Goal: Task Accomplishment & Management: Use online tool/utility

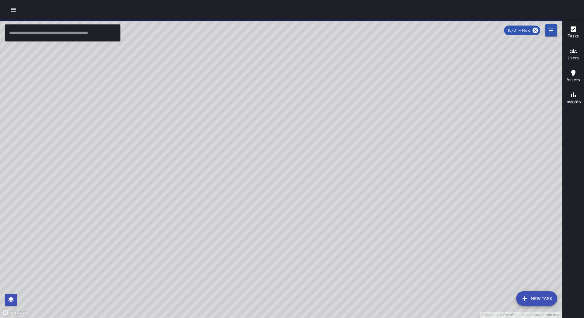
click at [13, 13] on button "button" at bounding box center [13, 10] width 12 height 12
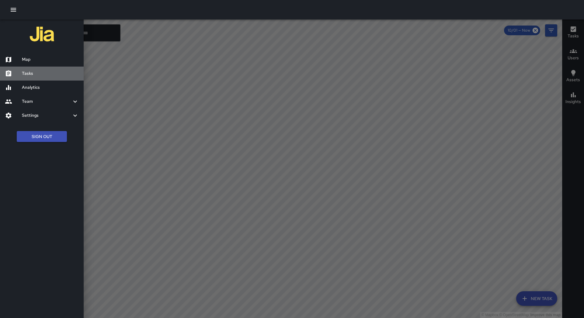
click at [52, 75] on h6 "Tasks" at bounding box center [50, 73] width 57 height 7
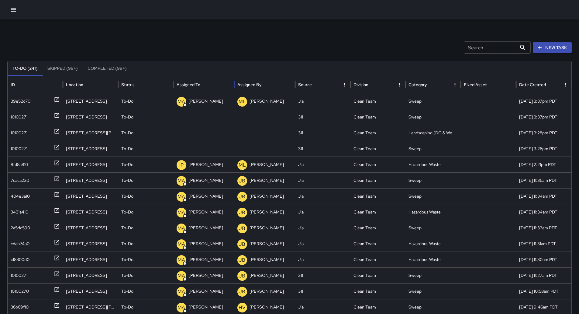
click at [213, 81] on div "Assigned To" at bounding box center [204, 84] width 55 height 17
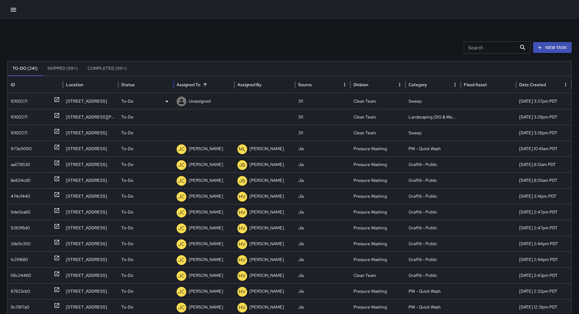
click at [25, 103] on div "10100271" at bounding box center [19, 101] width 17 height 16
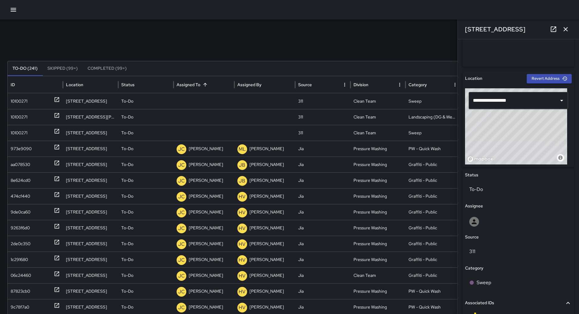
scroll to position [243, 0]
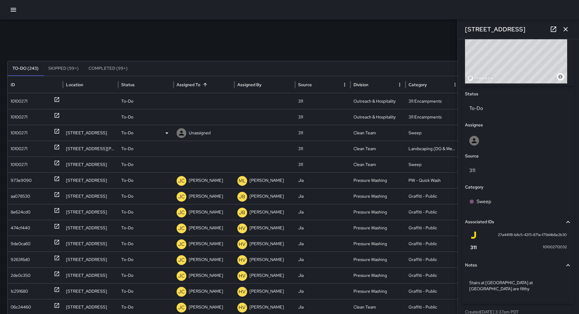
click at [158, 103] on div "To-Do" at bounding box center [145, 101] width 49 height 16
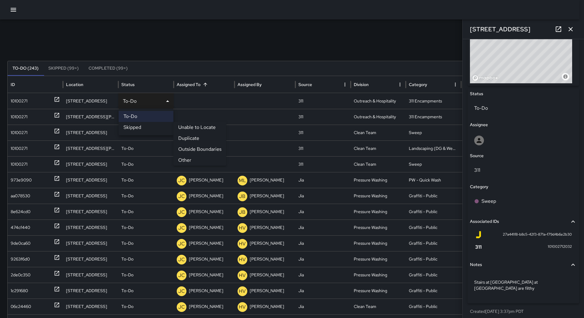
click at [193, 158] on li "Other" at bounding box center [199, 160] width 53 height 11
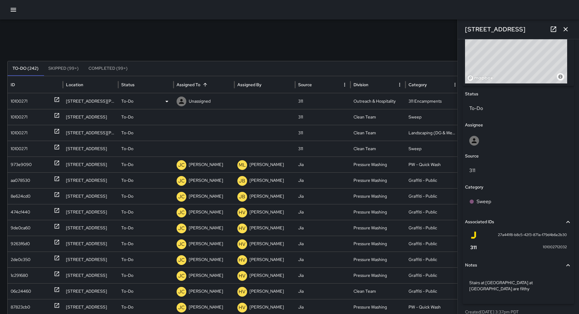
click at [40, 106] on div "10100271" at bounding box center [35, 101] width 49 height 16
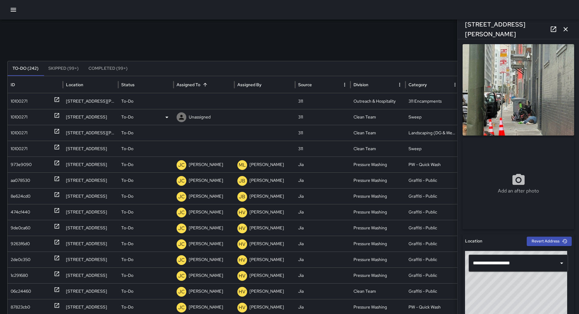
click at [24, 116] on div "10100271" at bounding box center [19, 117] width 17 height 16
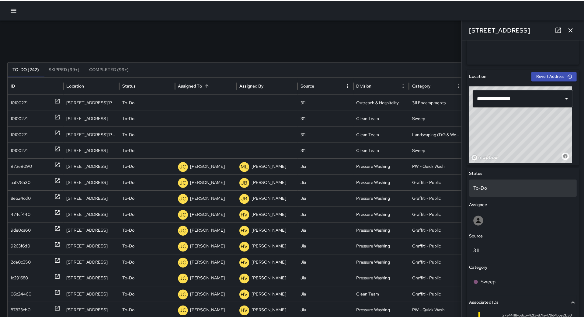
scroll to position [252, 0]
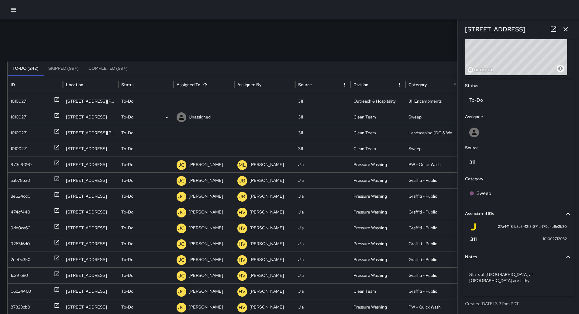
click at [151, 118] on div "To-Do" at bounding box center [145, 117] width 49 height 16
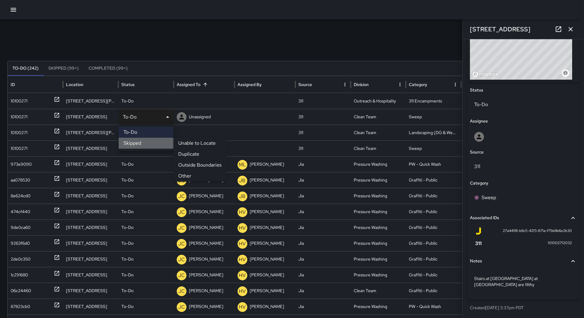
click at [152, 141] on li "Skipped" at bounding box center [146, 143] width 55 height 11
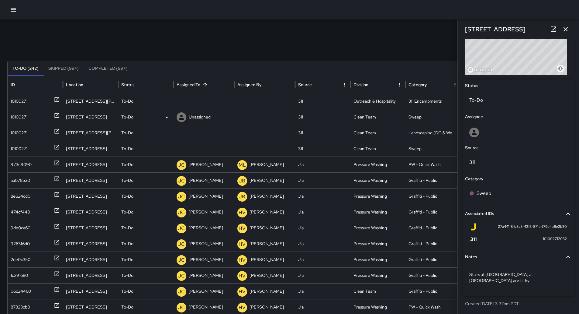
click at [155, 118] on div "To-Do" at bounding box center [145, 117] width 49 height 16
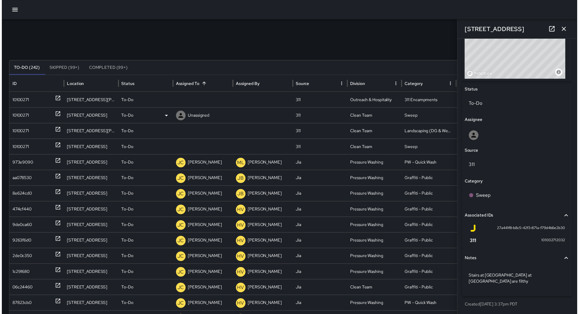
scroll to position [247, 0]
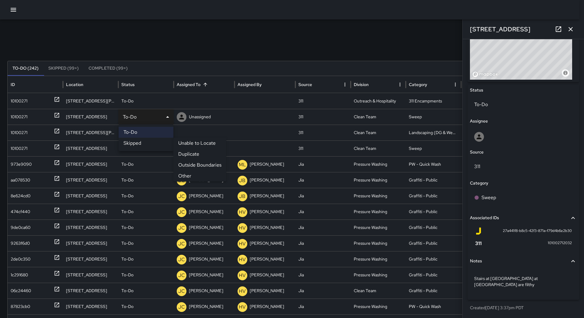
click at [203, 165] on li "Outside Boundaries" at bounding box center [199, 165] width 53 height 11
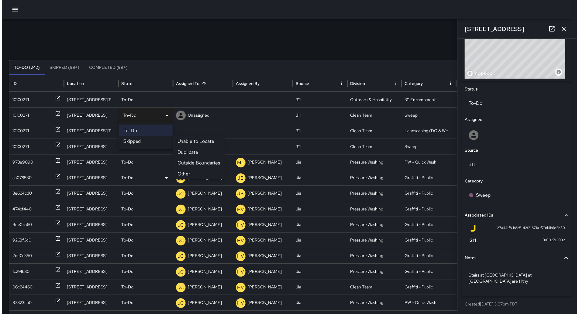
scroll to position [252, 0]
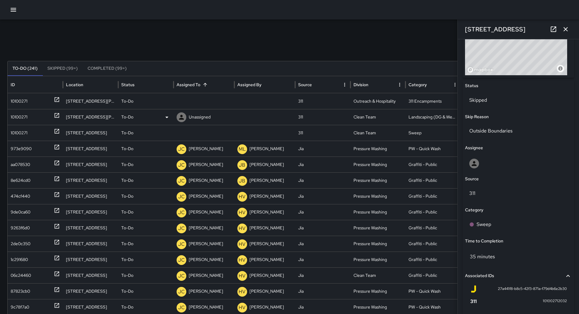
click at [40, 122] on div "10100271" at bounding box center [35, 117] width 49 height 16
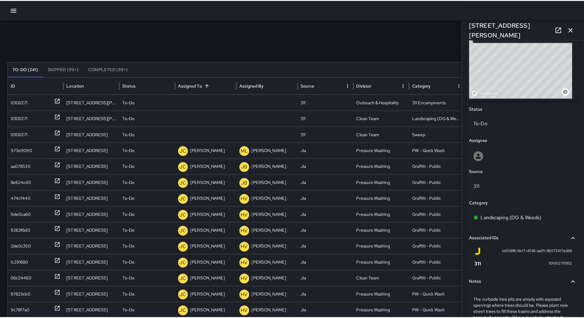
scroll to position [270, 0]
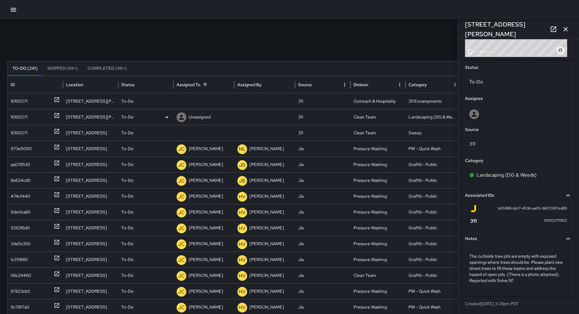
click at [151, 117] on div "To-Do" at bounding box center [145, 117] width 49 height 16
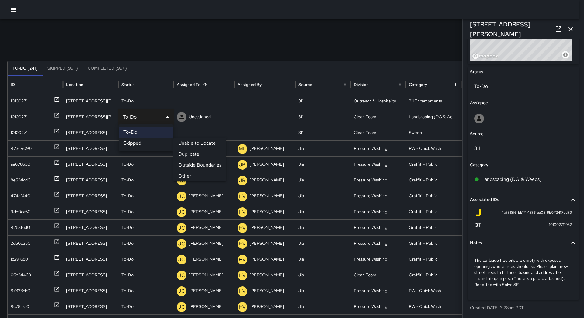
click at [197, 175] on li "Other" at bounding box center [199, 176] width 53 height 11
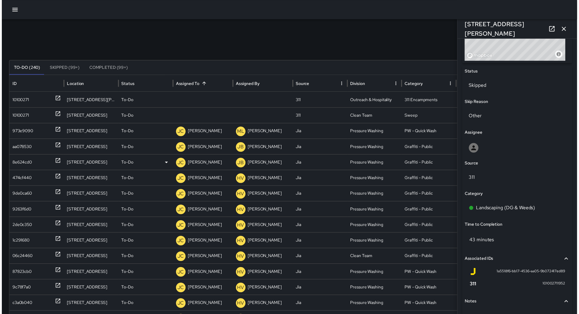
scroll to position [270, 0]
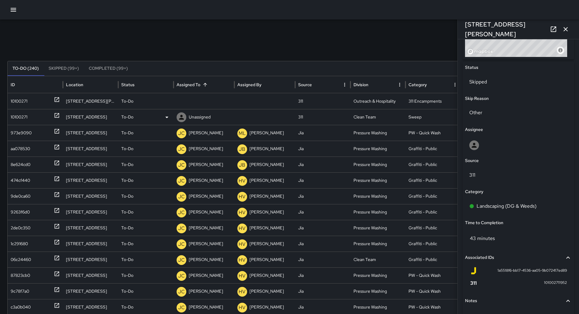
click at [32, 119] on div "10100271" at bounding box center [35, 117] width 49 height 16
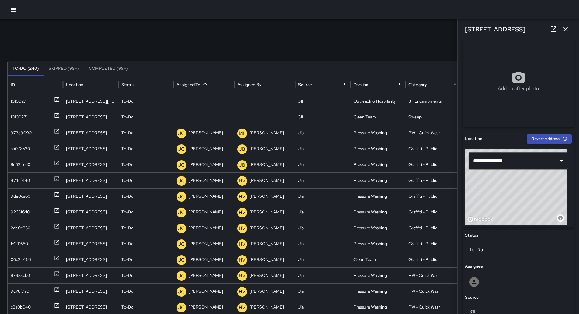
scroll to position [243, 0]
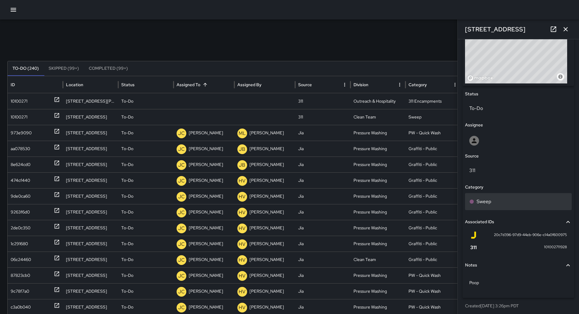
click at [502, 204] on div "Sweep" at bounding box center [519, 201] width 98 height 7
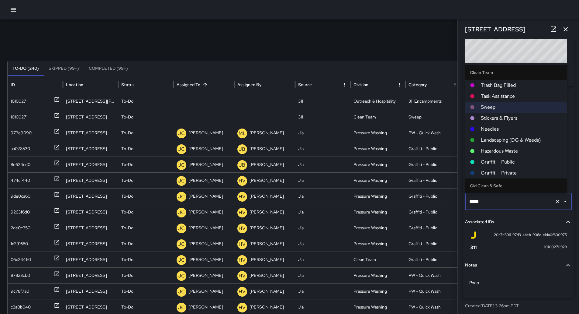
click at [509, 150] on span "Hazardous Waste" at bounding box center [522, 150] width 82 height 7
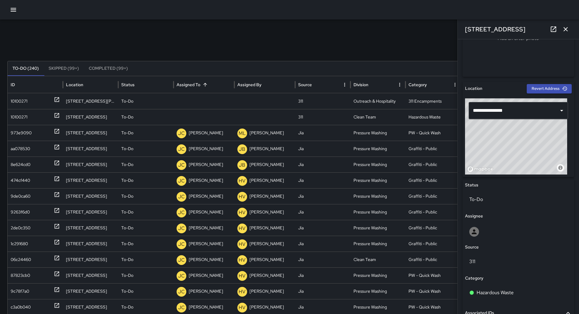
scroll to position [61, 0]
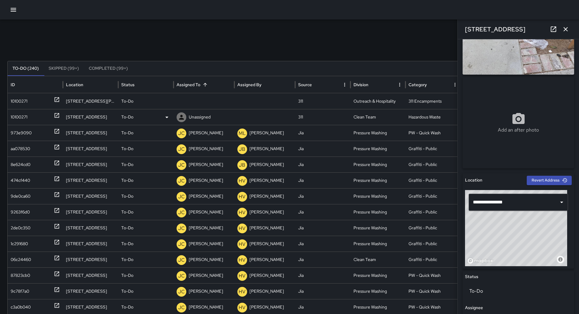
click at [194, 116] on p "Unassigned" at bounding box center [200, 117] width 22 height 16
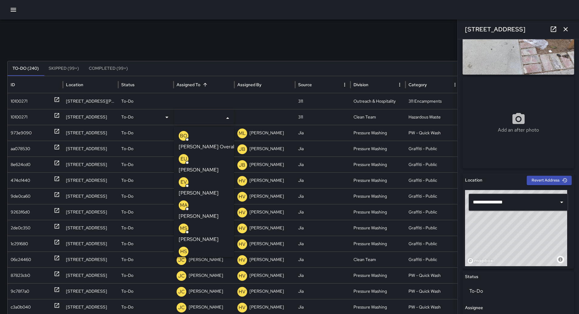
drag, startPoint x: 208, startPoint y: 137, endPoint x: 156, endPoint y: 129, distance: 52.1
click at [208, 143] on p "[PERSON_NAME] Overall" at bounding box center [207, 146] width 57 height 7
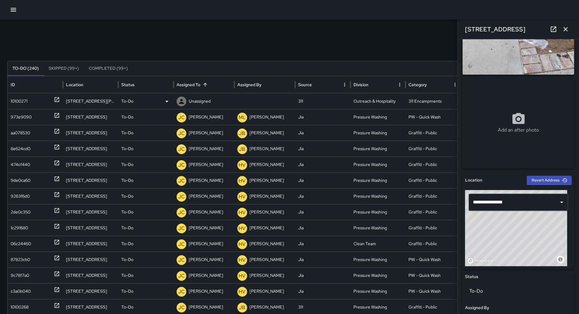
click at [36, 103] on div "10100271" at bounding box center [35, 101] width 49 height 16
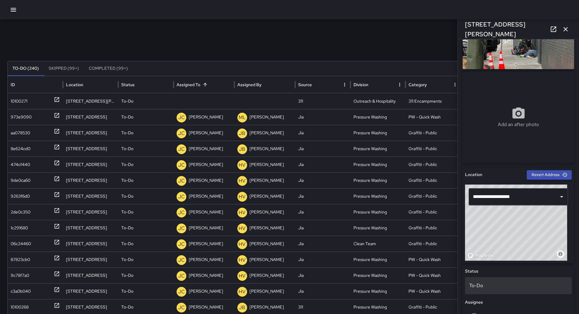
scroll to position [252, 0]
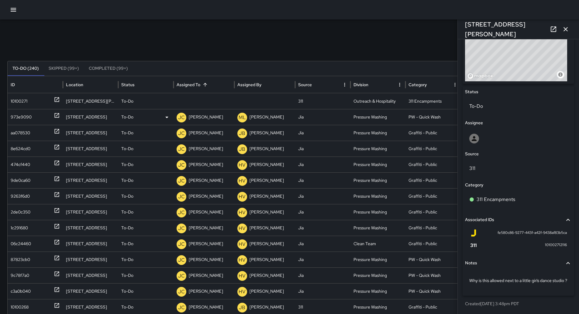
drag, startPoint x: 211, startPoint y: 106, endPoint x: 207, endPoint y: 109, distance: 5.4
click at [0, 0] on div "Unassigned" at bounding box center [0, 0] width 0 height 0
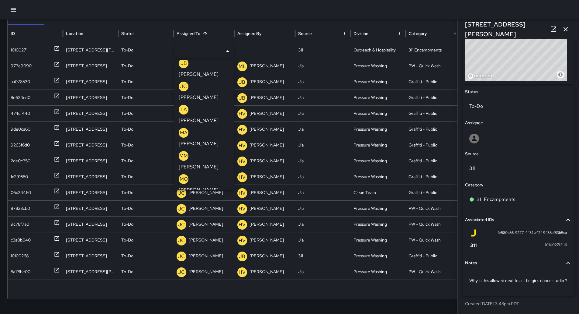
scroll to position [205, 0]
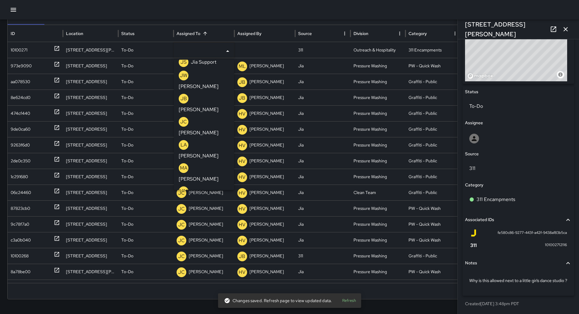
click at [206, 245] on p "[PERSON_NAME]" at bounding box center [199, 248] width 40 height 7
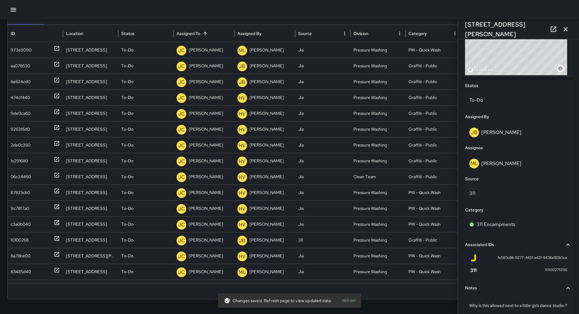
click at [8, 6] on div at bounding box center [289, 9] width 579 height 19
click at [10, 8] on icon "button" at bounding box center [13, 9] width 7 height 7
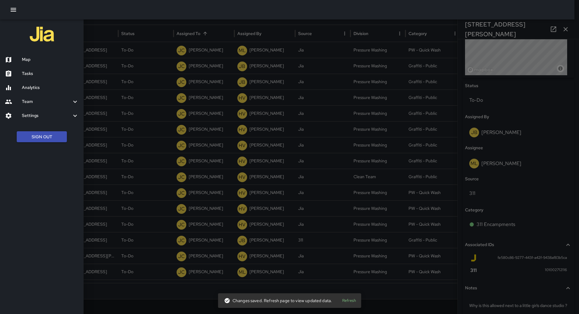
scroll to position [47, 0]
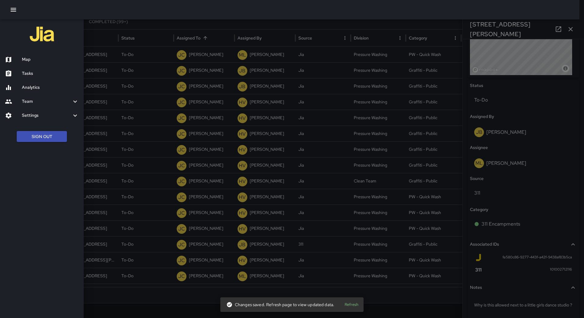
click at [30, 59] on h6 "Map" at bounding box center [50, 59] width 57 height 7
